Goal: Task Accomplishment & Management: Use online tool/utility

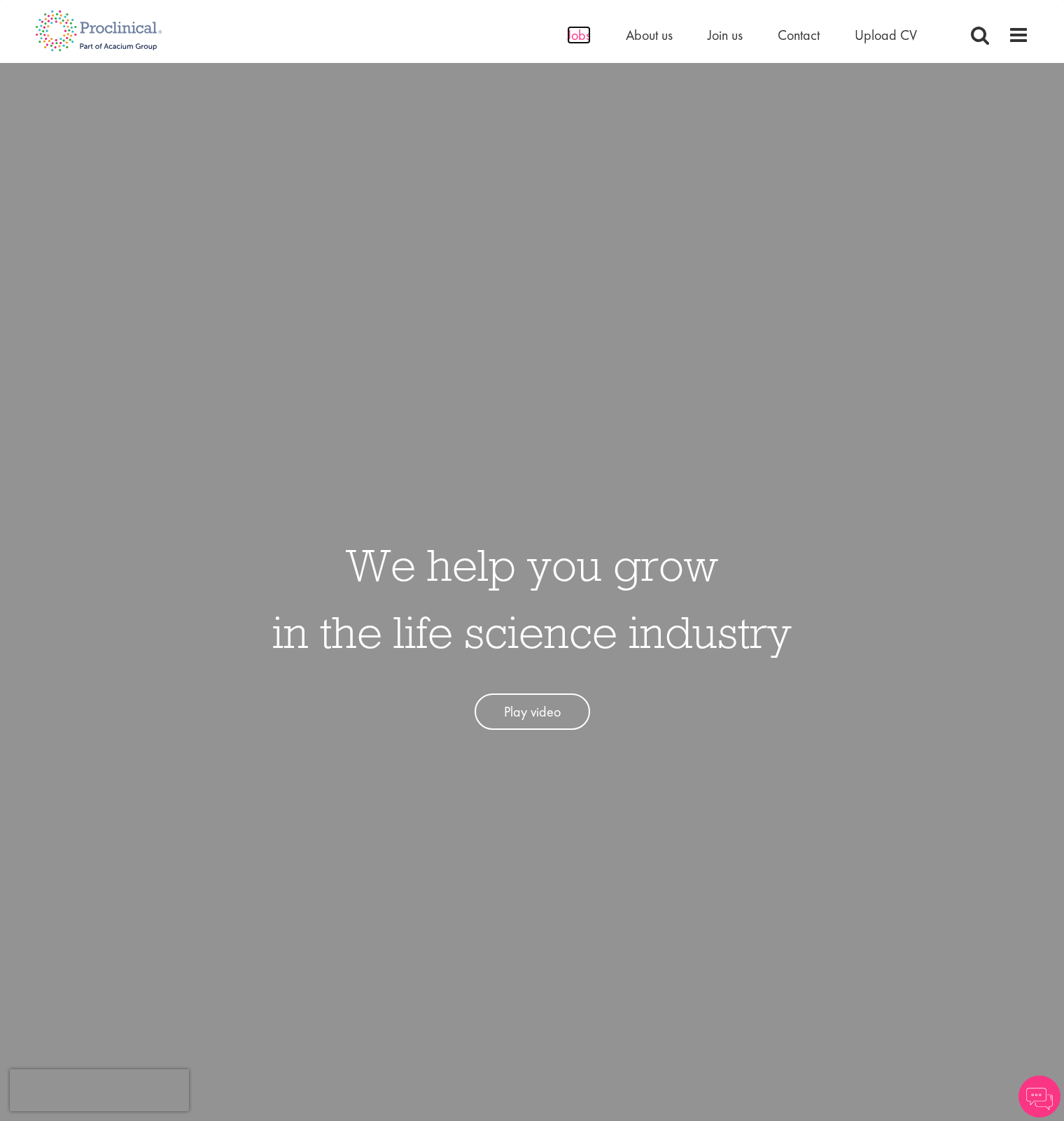
click at [580, 33] on span "Jobs" at bounding box center [578, 35] width 24 height 19
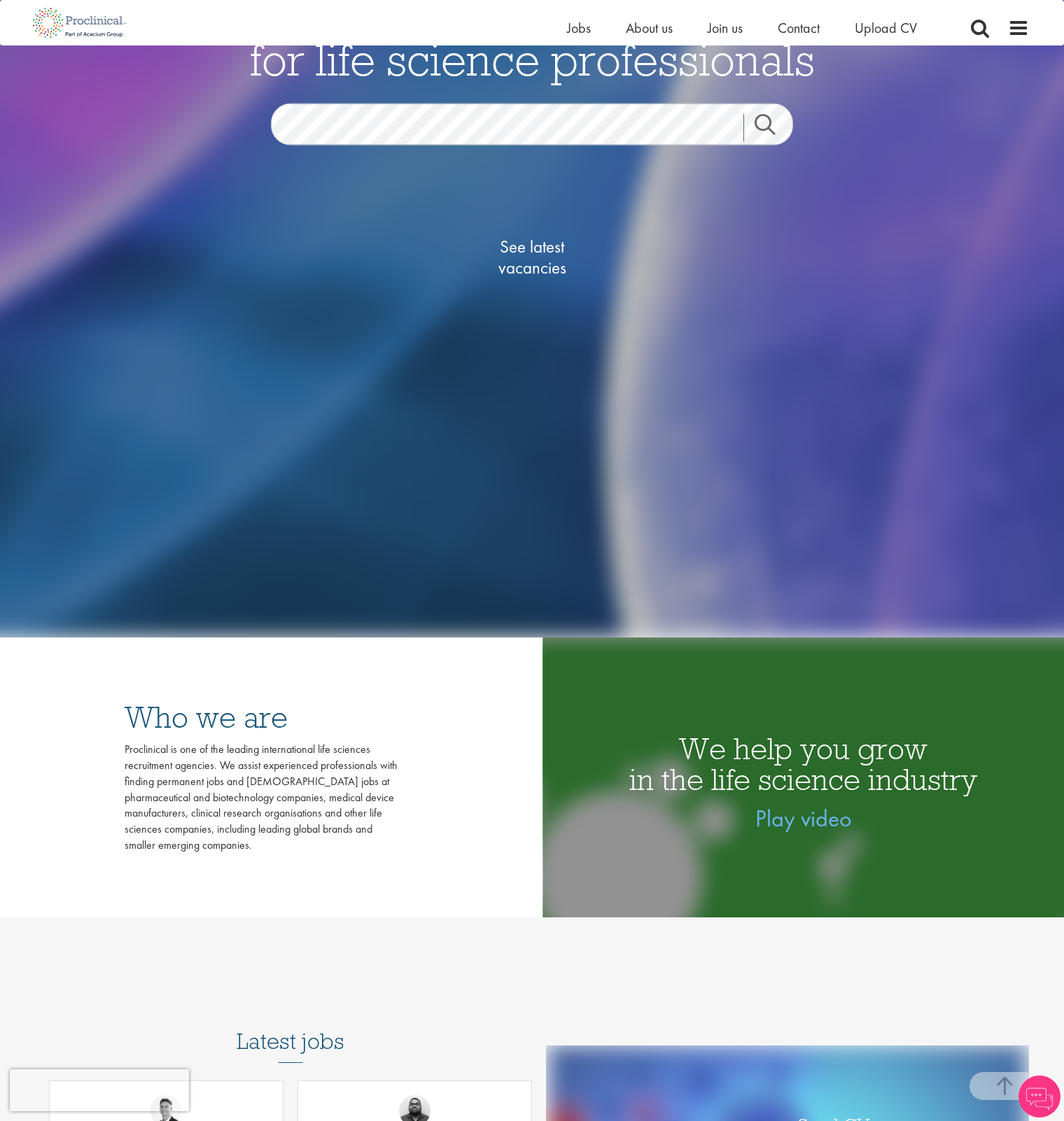
scroll to position [466, 0]
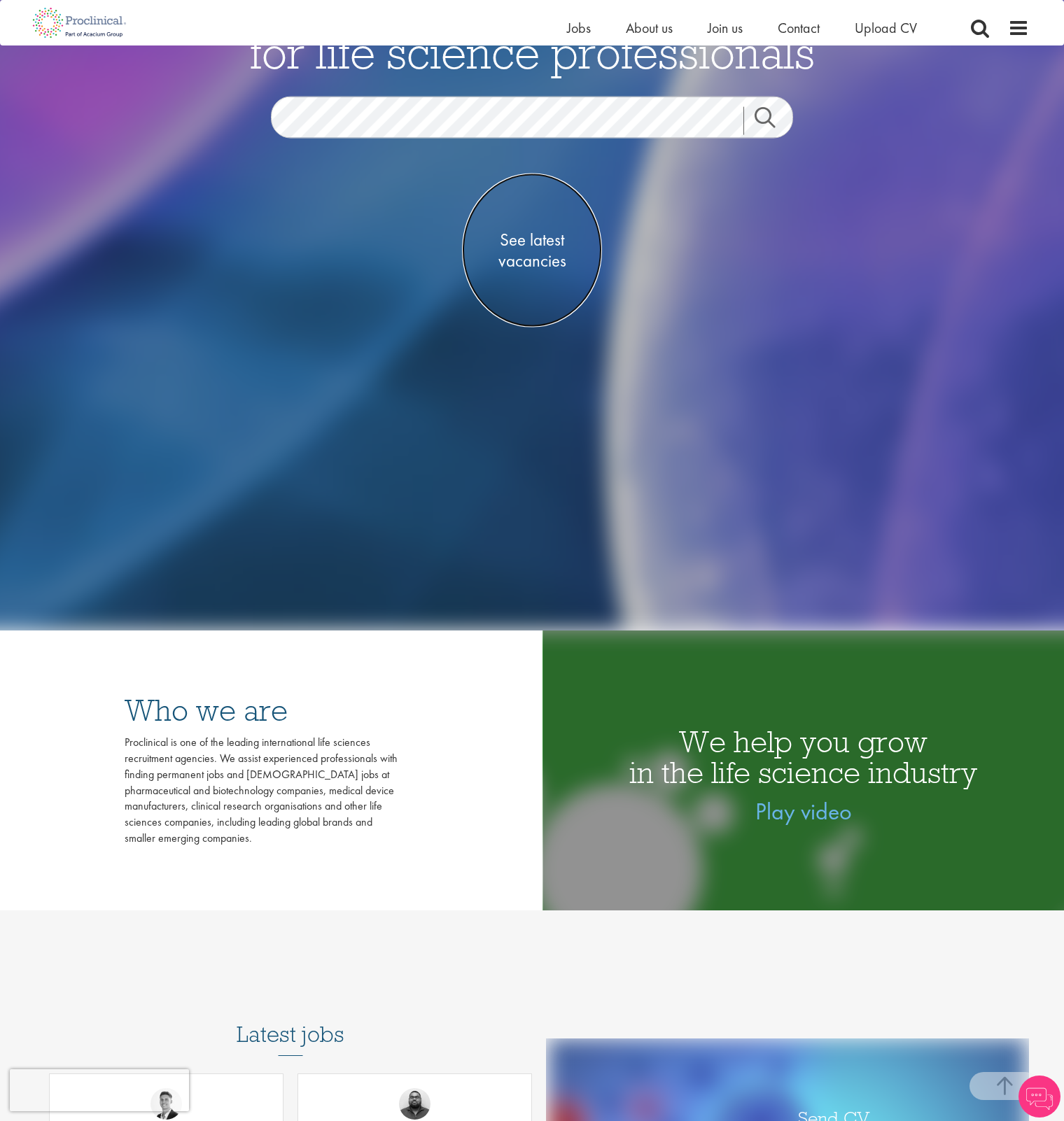
click at [559, 247] on span "See latest vacancies" at bounding box center [532, 251] width 140 height 42
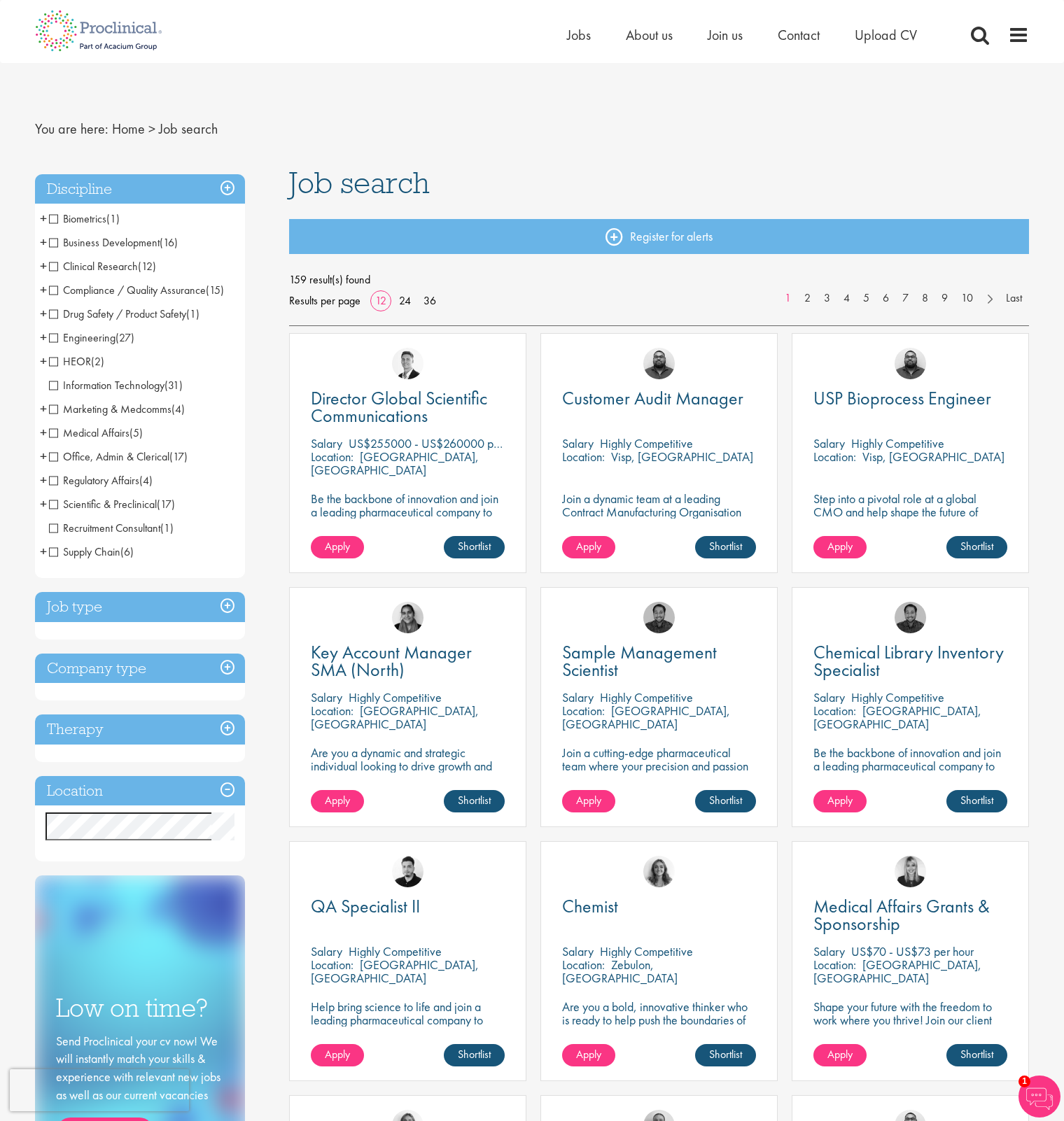
click at [46, 337] on span "+" at bounding box center [43, 337] width 7 height 21
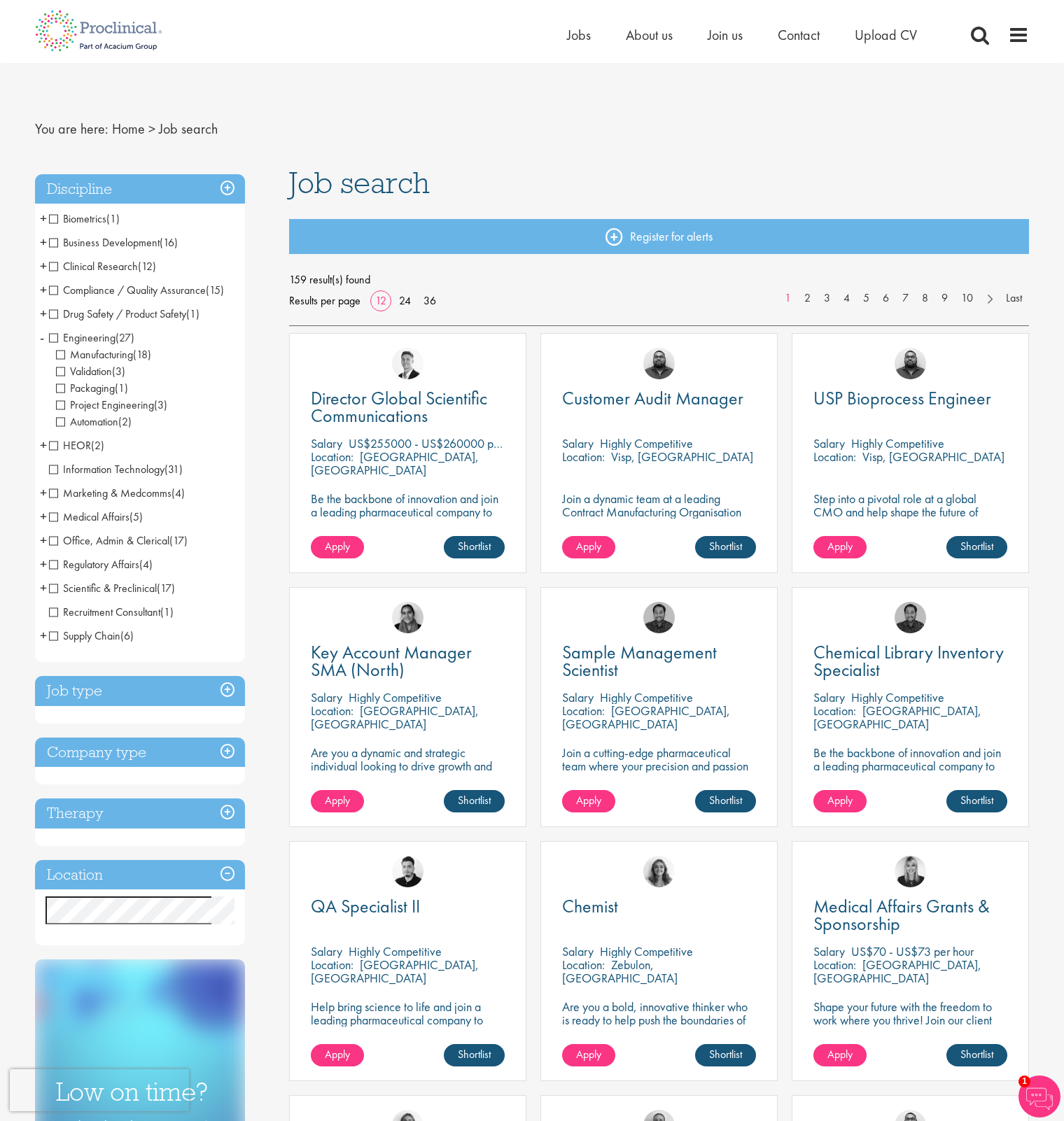
click at [41, 289] on span "+" at bounding box center [43, 290] width 7 height 21
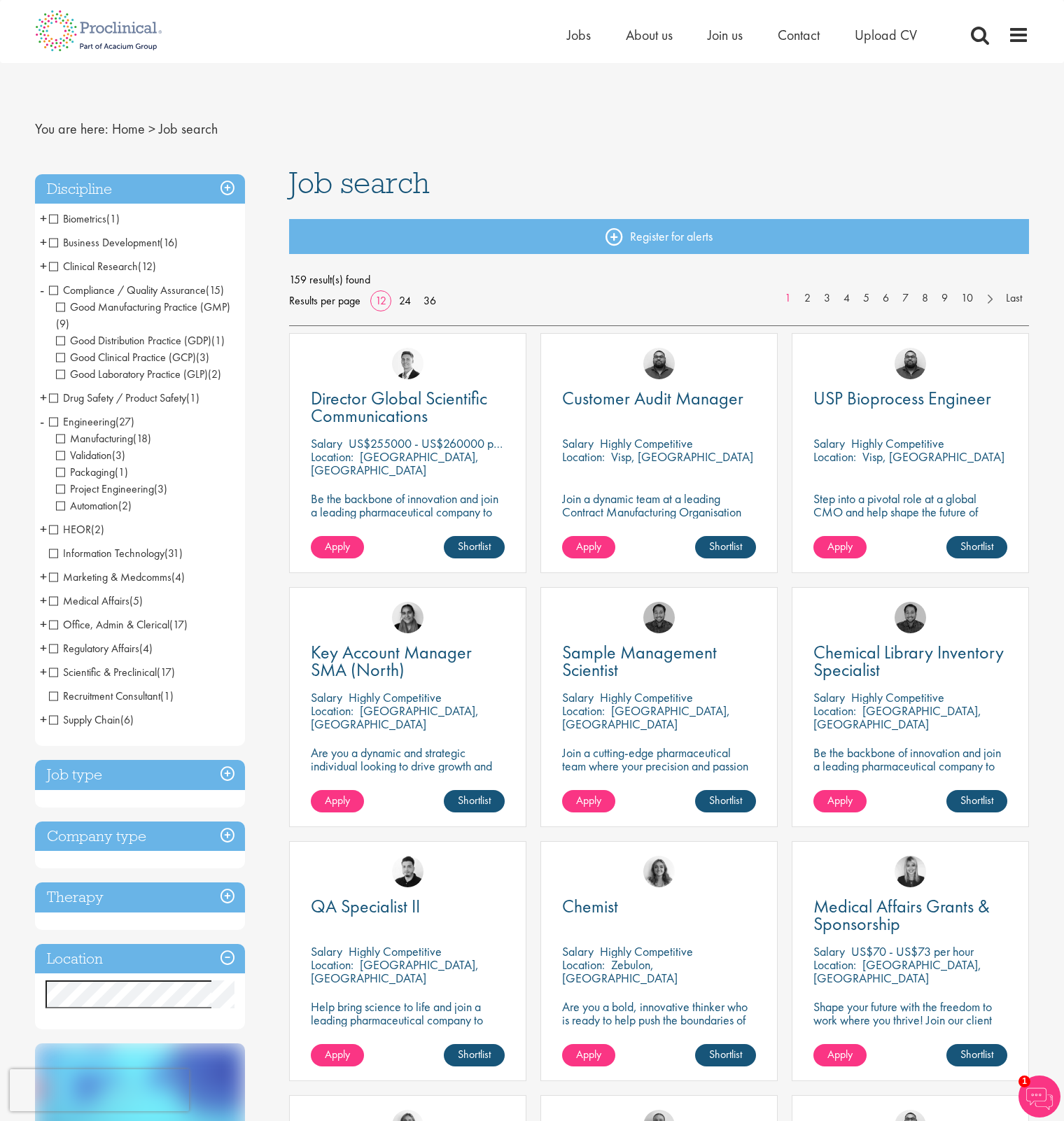
click at [41, 289] on span "-" at bounding box center [41, 290] width 4 height 21
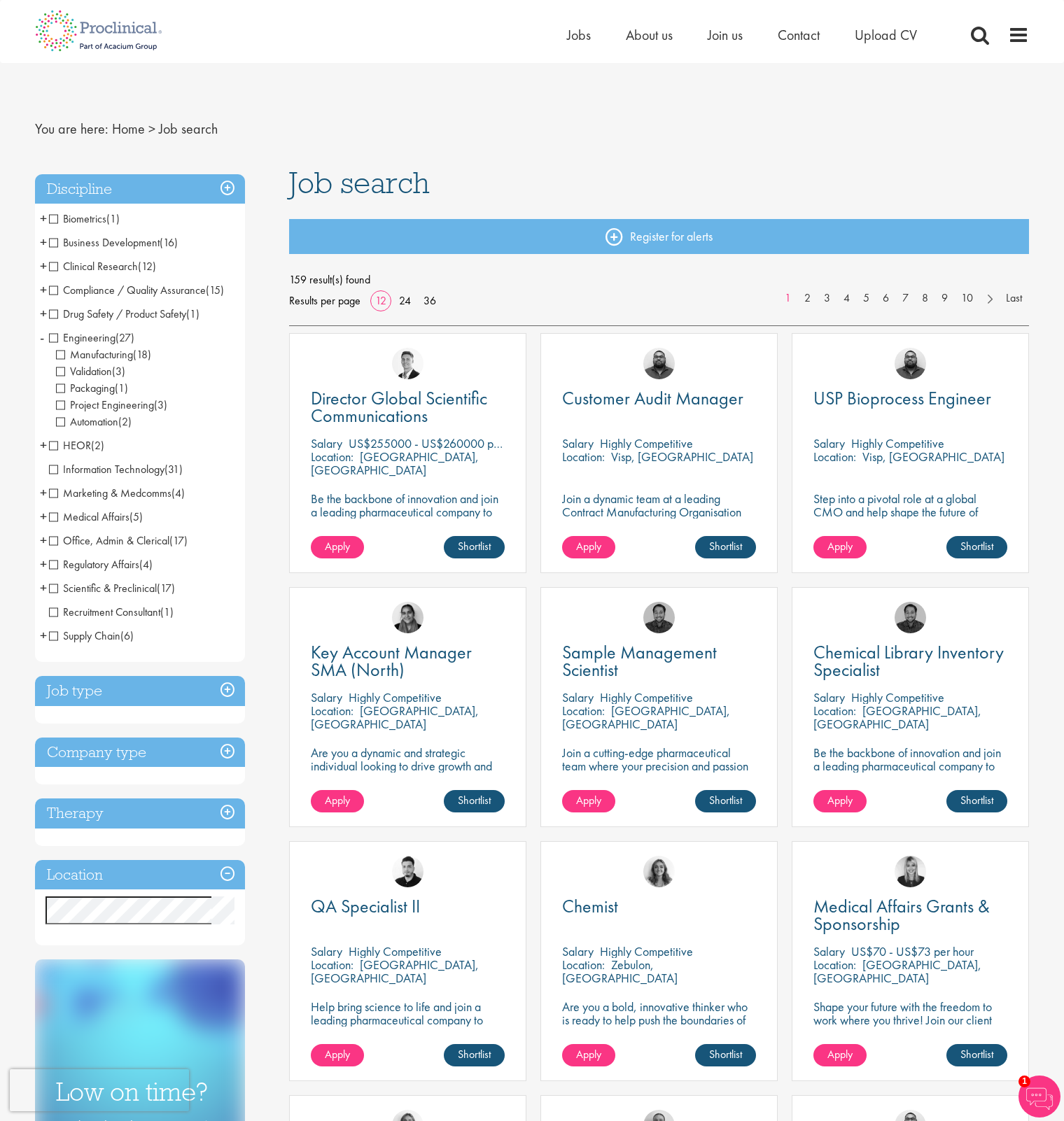
click at [58, 337] on span "Engineering" at bounding box center [82, 337] width 66 height 14
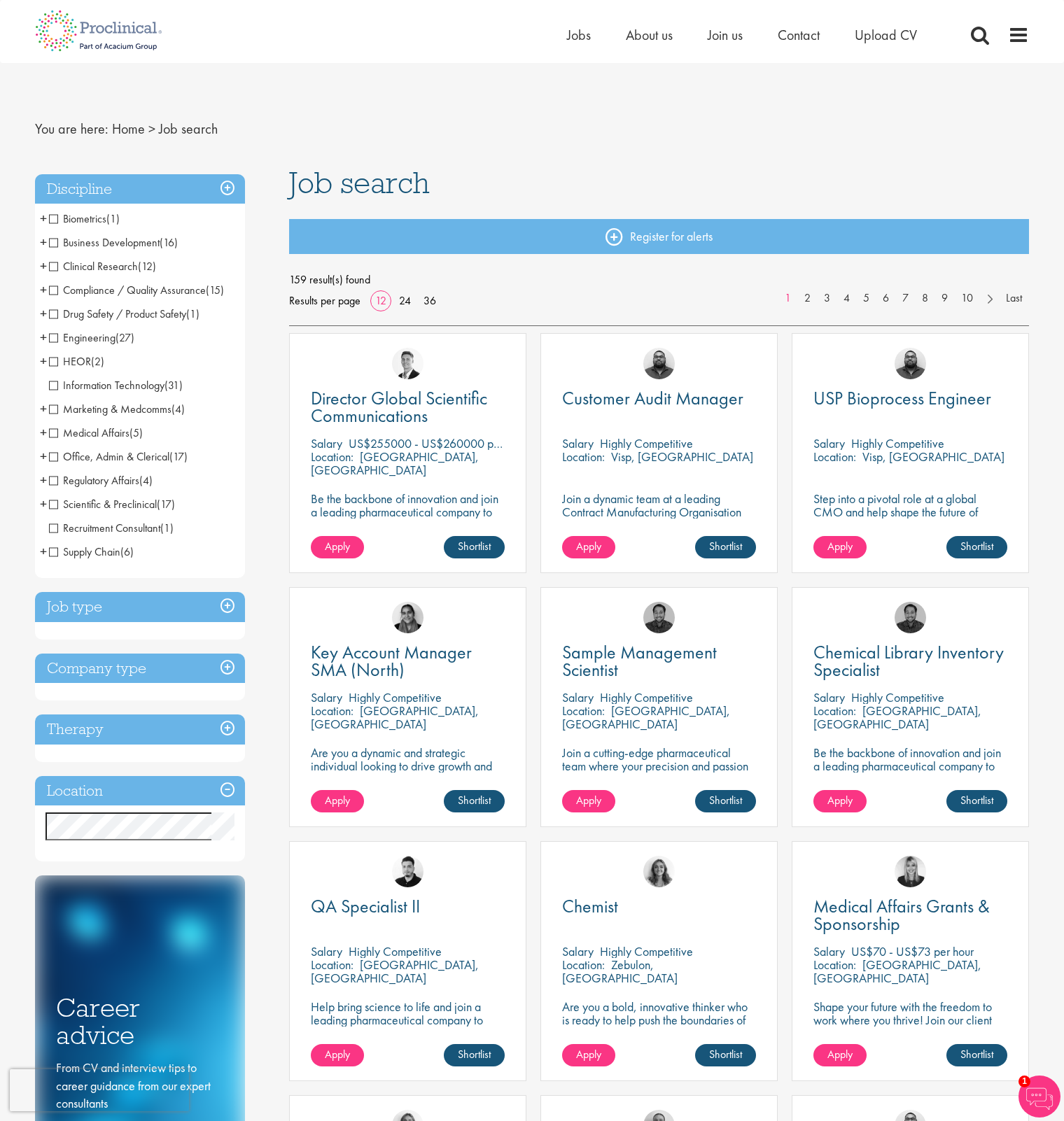
click at [51, 390] on span "Information Technology" at bounding box center [106, 385] width 115 height 14
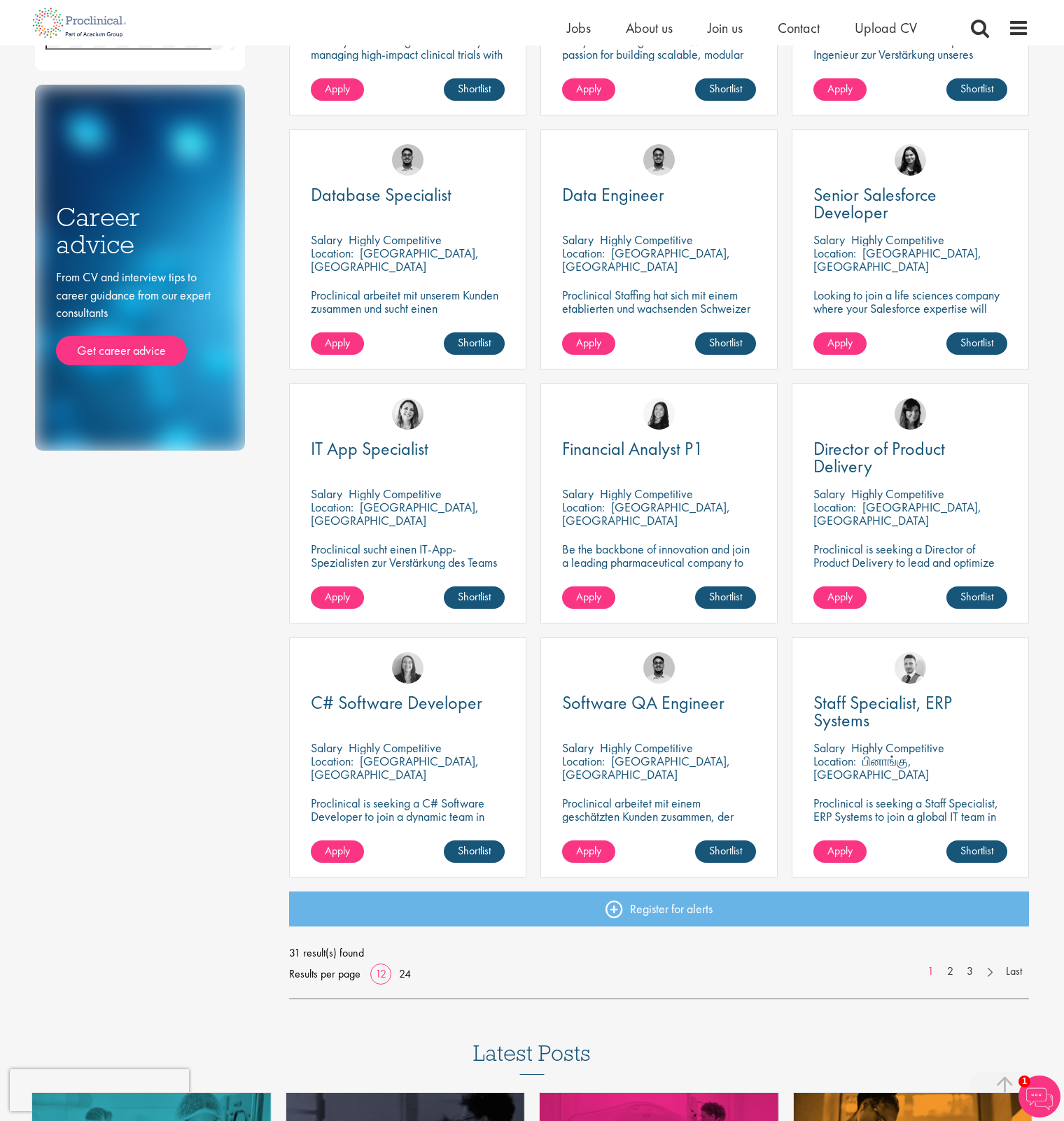
scroll to position [560, 0]
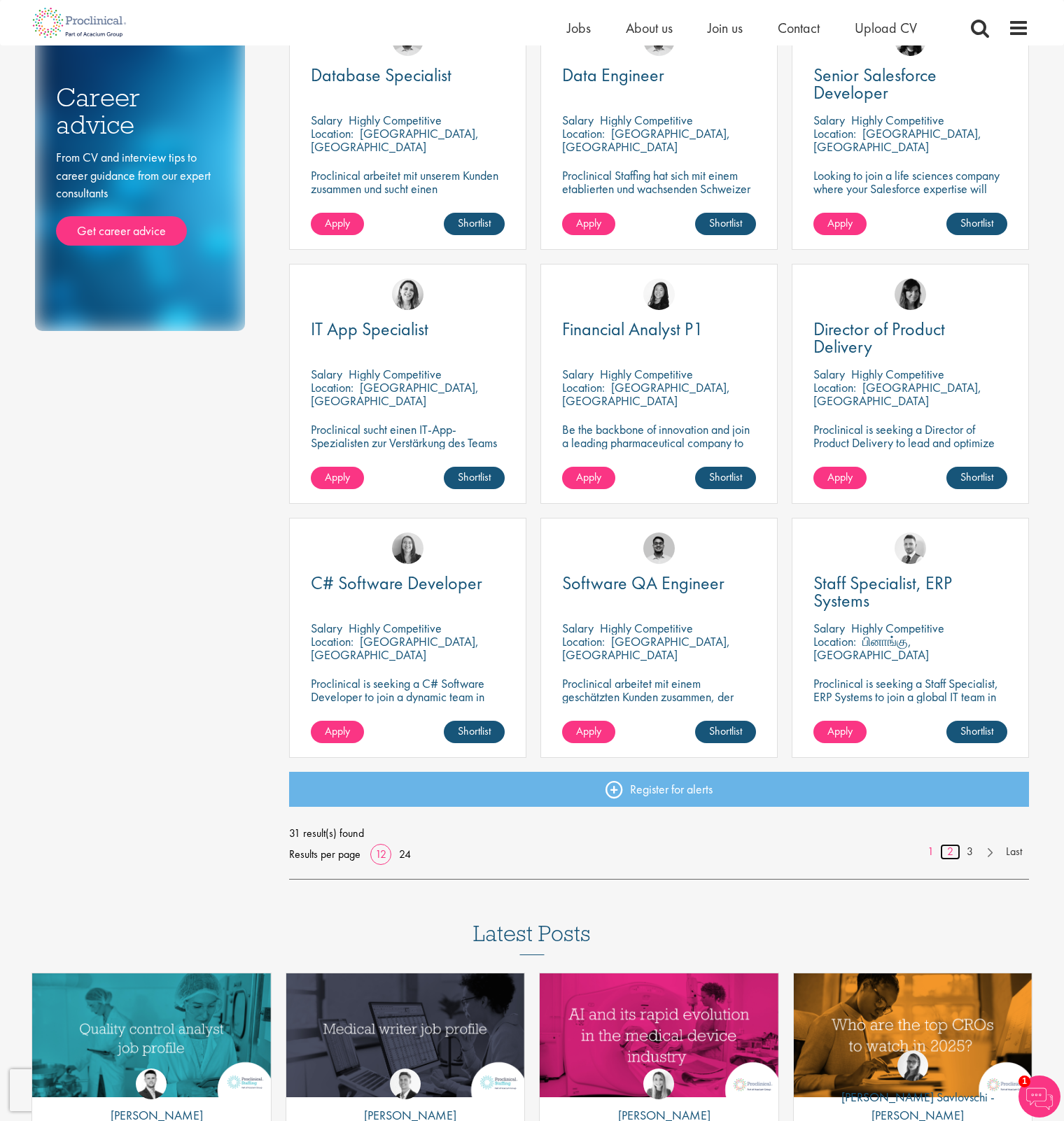
click at [949, 854] on link "2" at bounding box center [950, 852] width 20 height 16
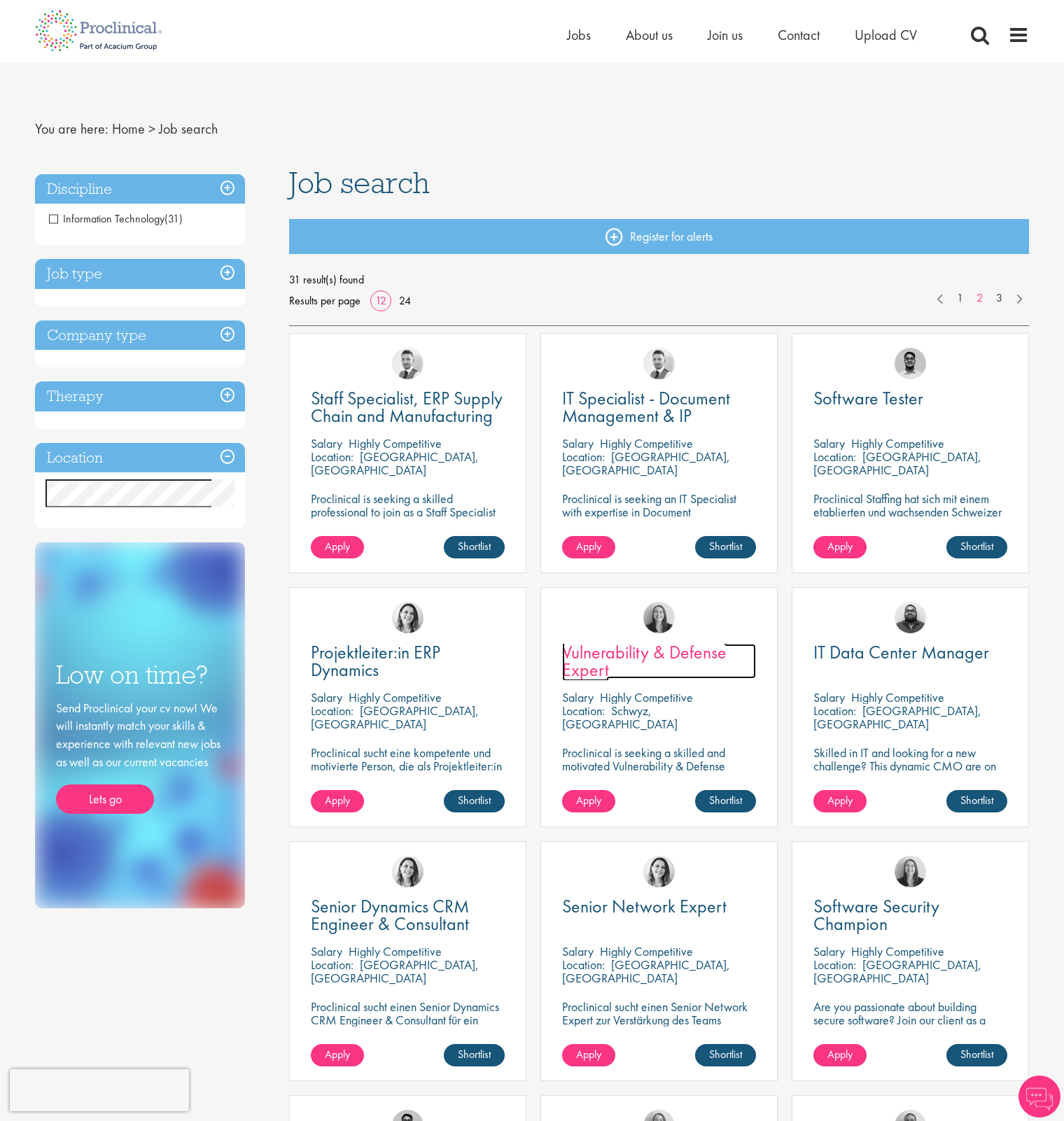
click at [586, 663] on span "Vulnerability & Defense Expert" at bounding box center [644, 661] width 164 height 41
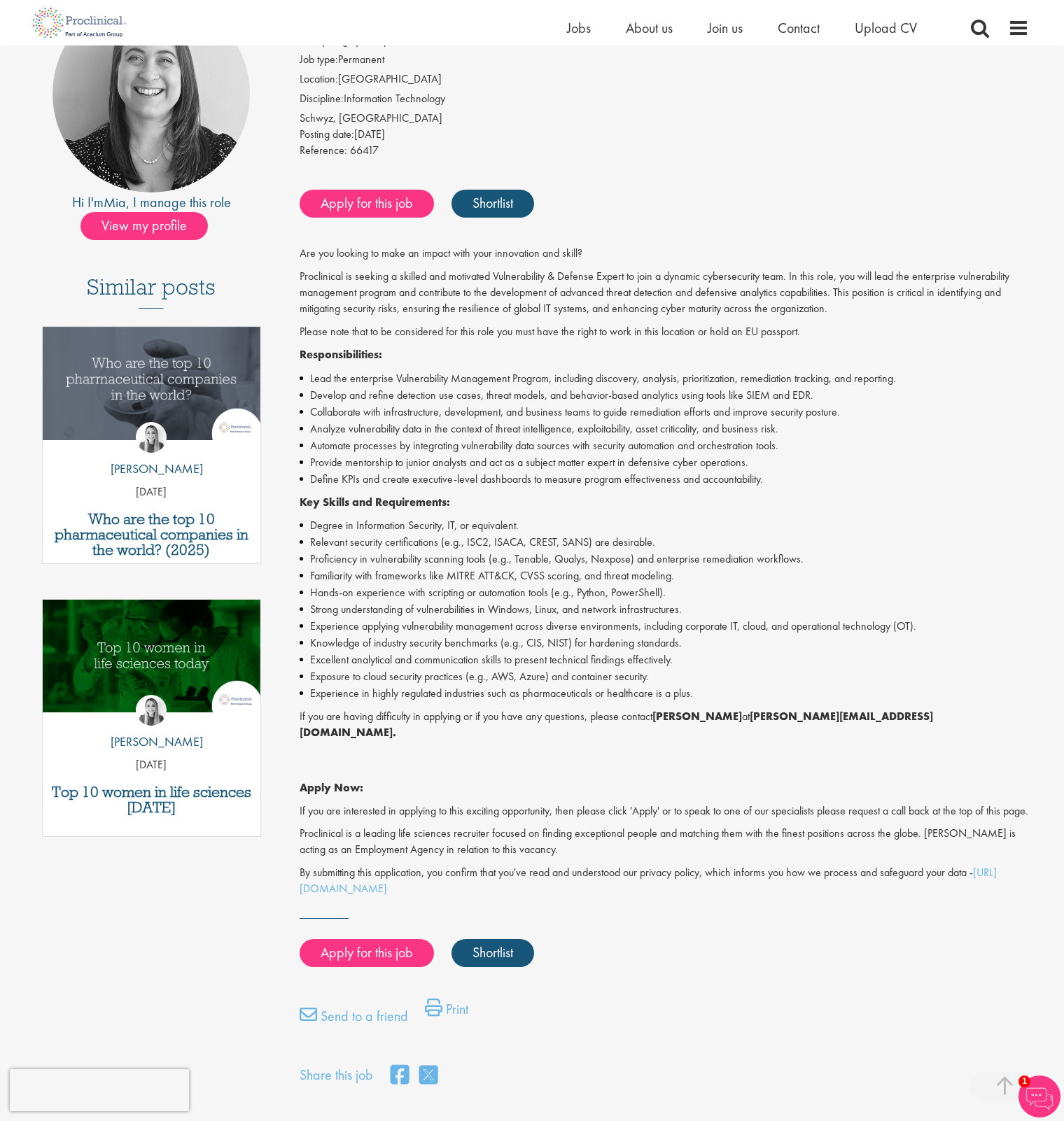
scroll to position [93, 0]
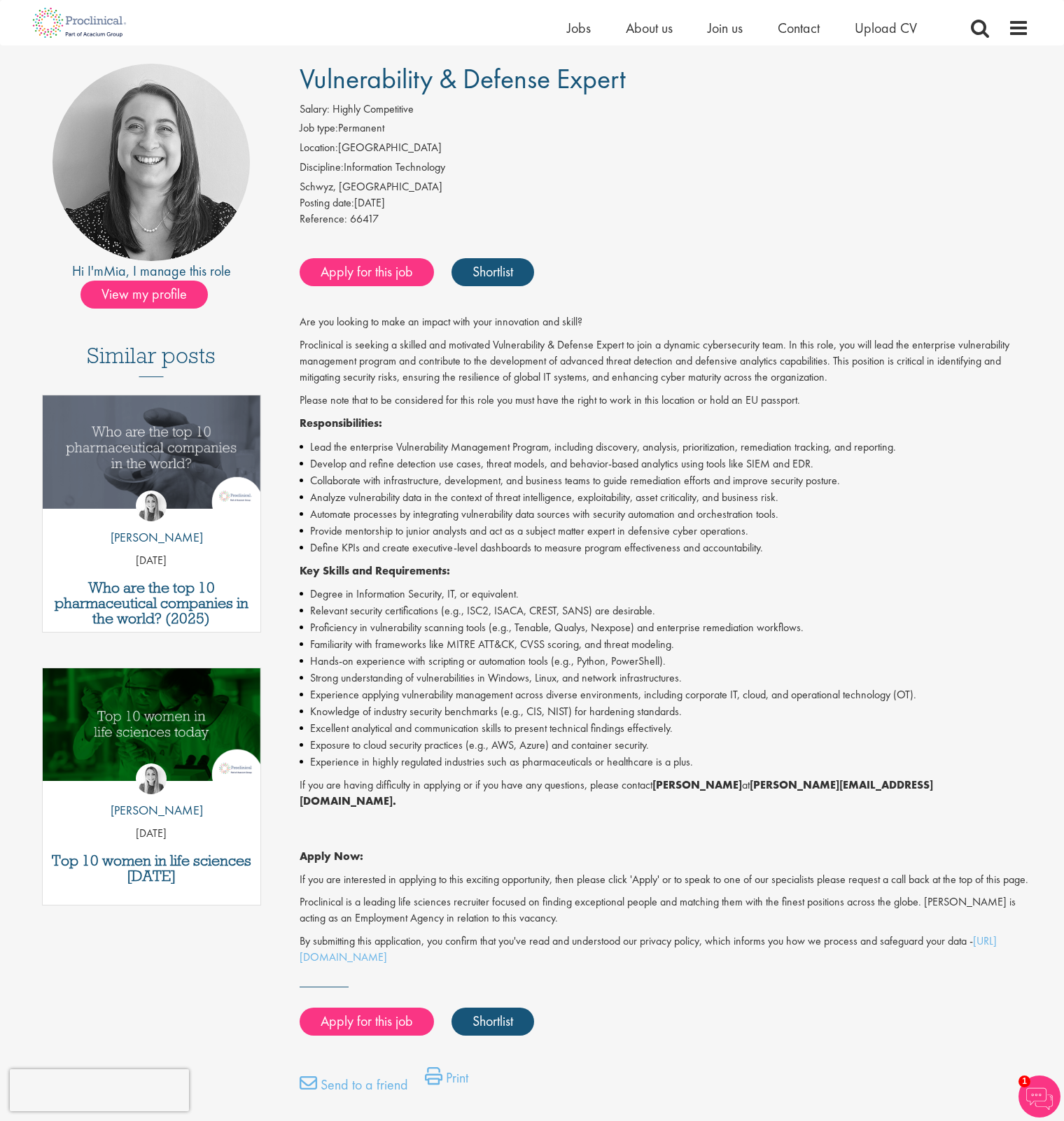
click at [317, 187] on div "Schwyz, Switzerland" at bounding box center [664, 187] width 730 height 16
click at [317, 185] on div "Schwyz, Switzerland" at bounding box center [664, 187] width 730 height 16
